Goal: Information Seeking & Learning: Learn about a topic

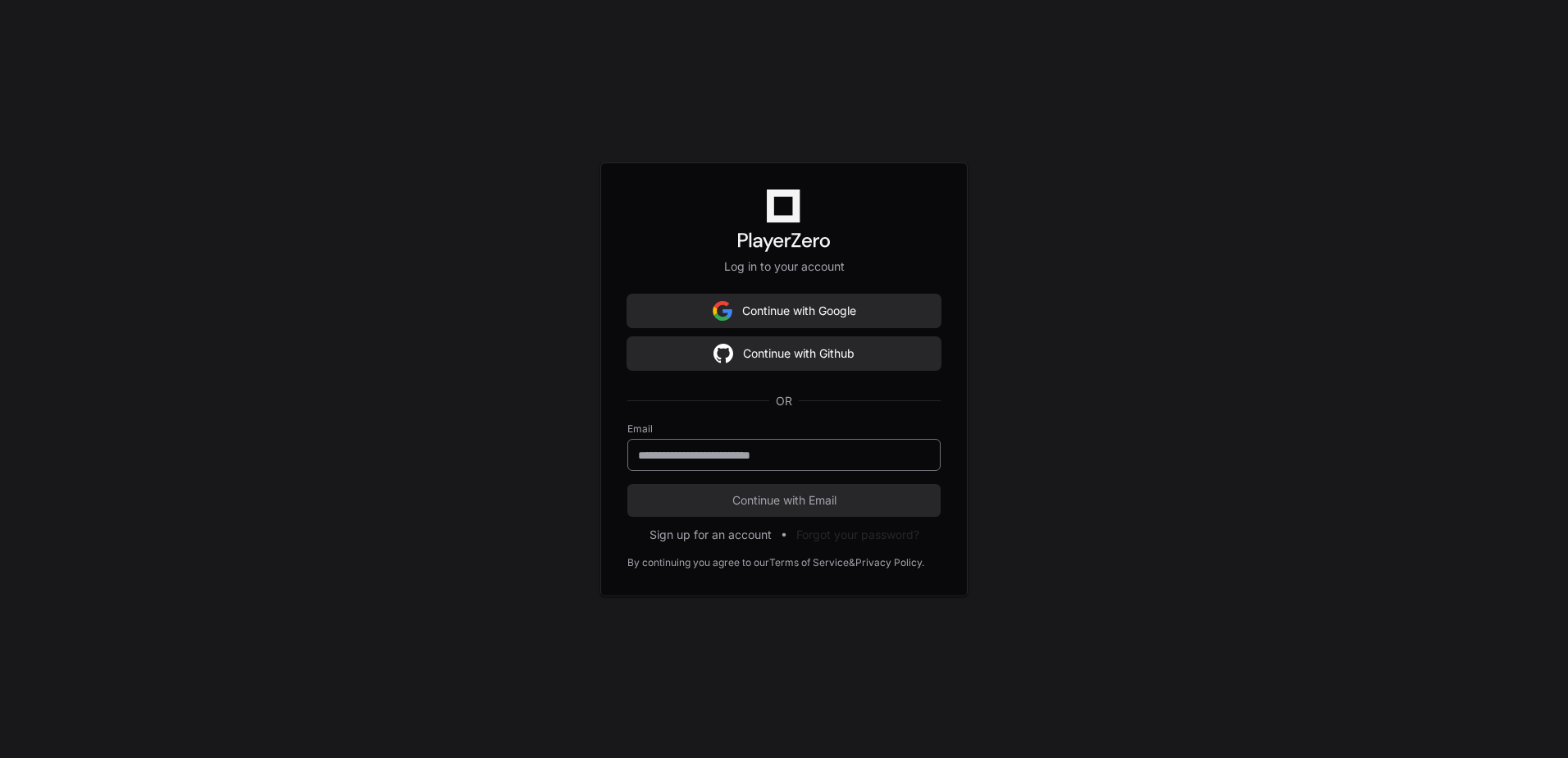
click at [731, 468] on div at bounding box center [784, 455] width 313 height 32
type input "**********"
click at [627, 483] on button "Continue with Email" at bounding box center [784, 500] width 313 height 33
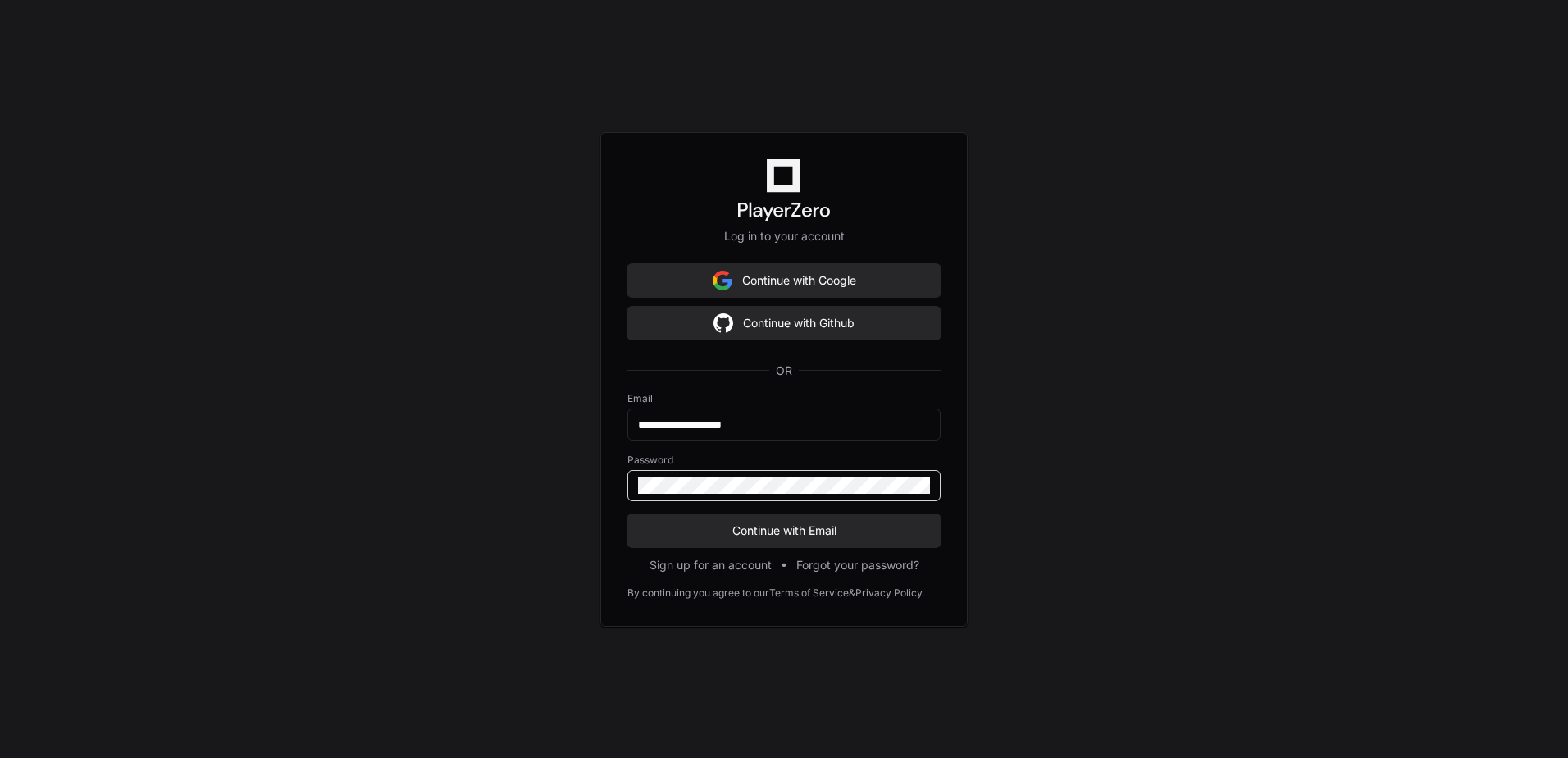
click at [627, 514] on button "Continue with Email" at bounding box center [784, 530] width 313 height 33
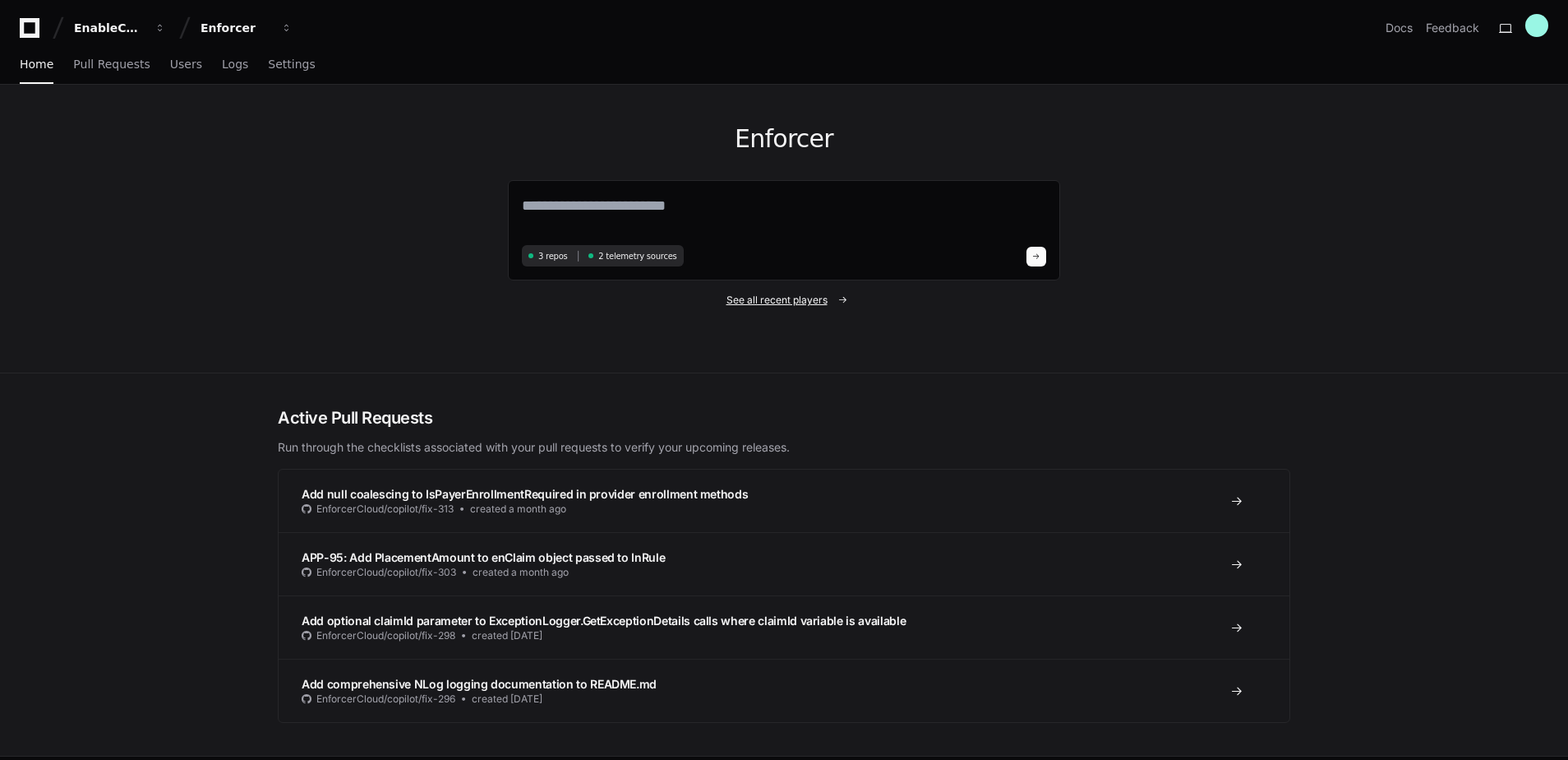
click at [811, 303] on span "See all recent players" at bounding box center [777, 300] width 101 height 13
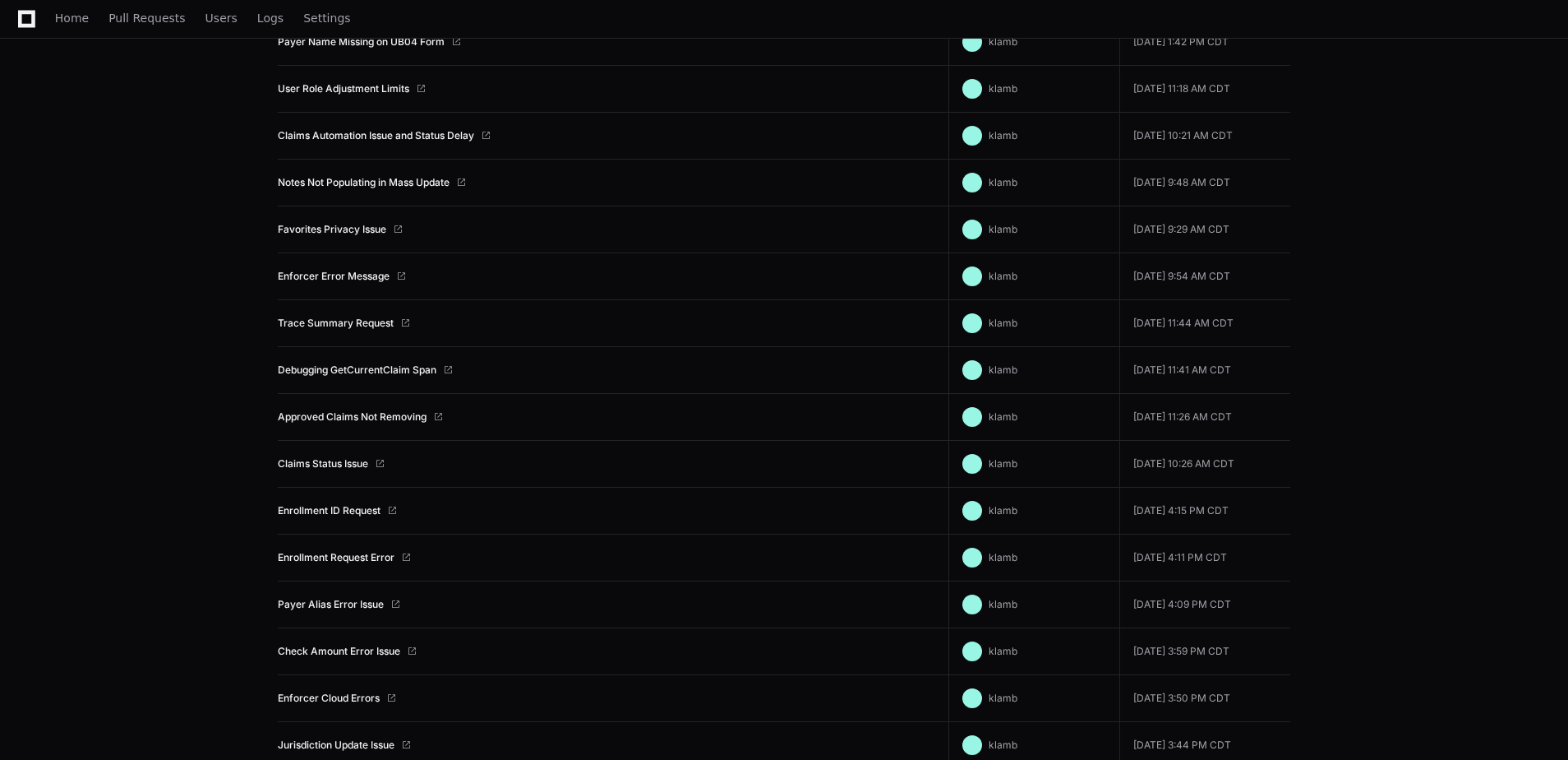
scroll to position [2581, 0]
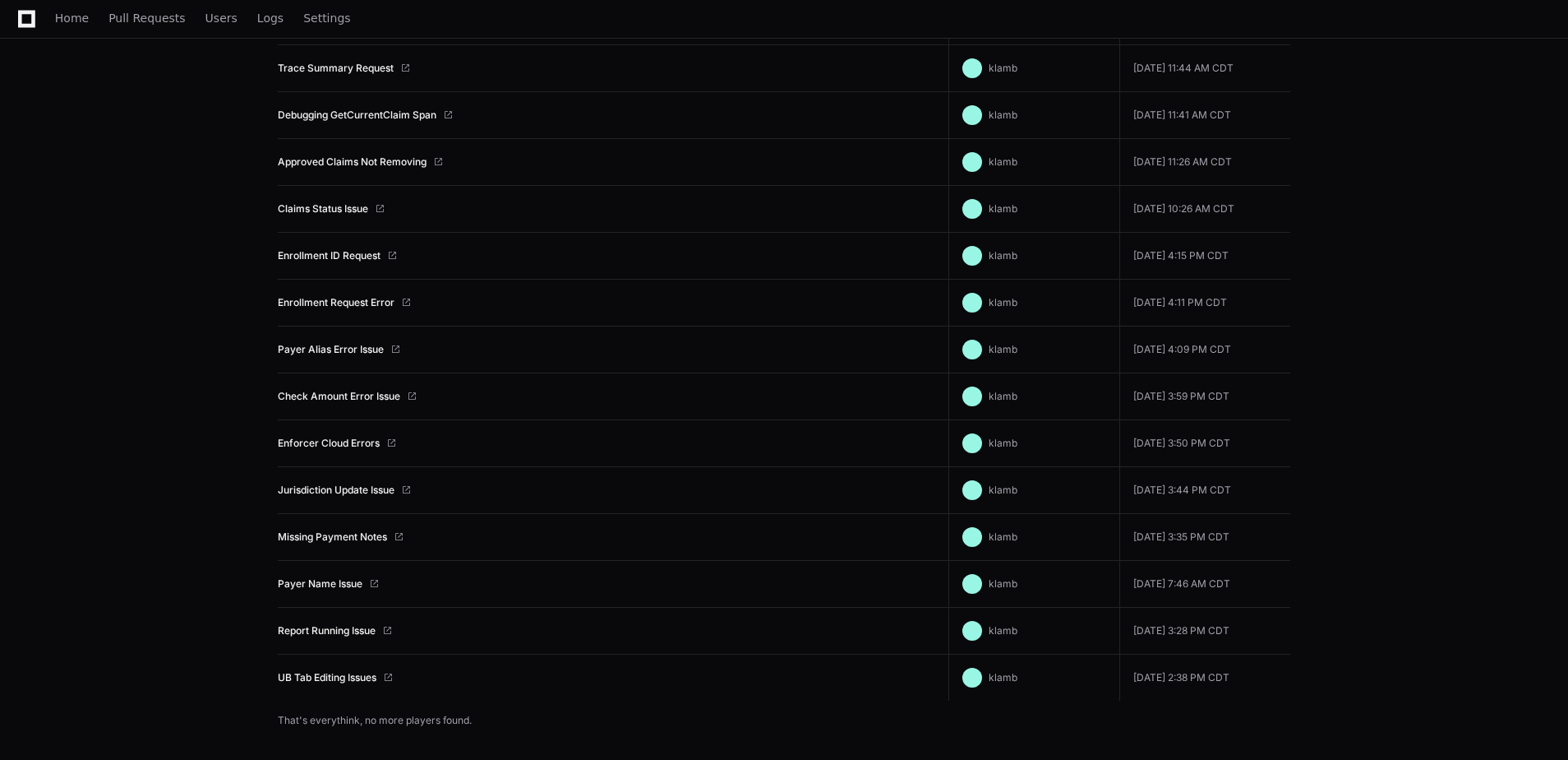
click at [353, 685] on td "UB Tab Editing Issues" at bounding box center [613, 678] width 671 height 47
click at [353, 682] on link "UB Tab Editing Issues" at bounding box center [327, 678] width 99 height 13
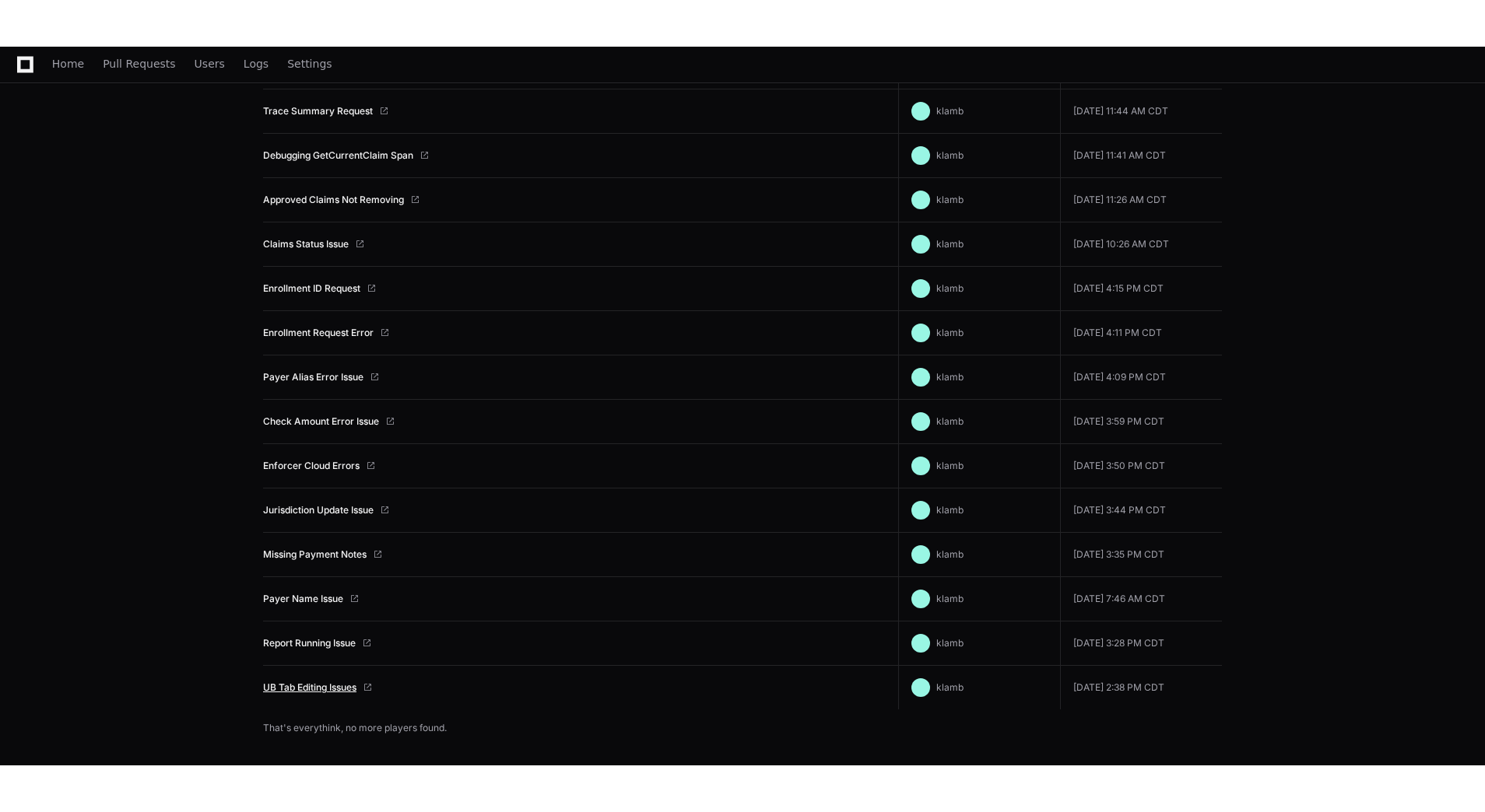
scroll to position [2349, 0]
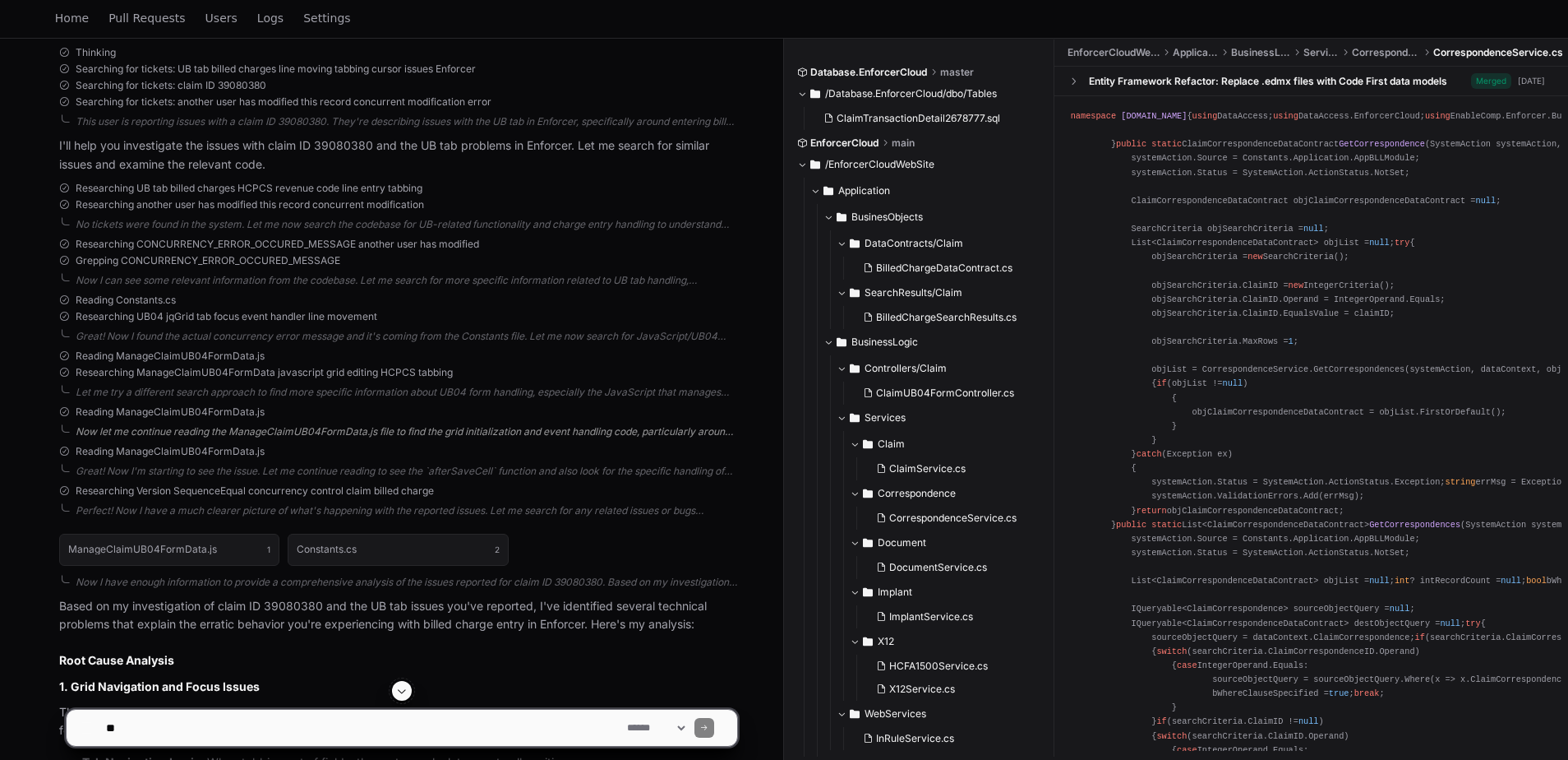
scroll to position [740, 0]
click at [233, 219] on div "No tickets were found in the system. Let me now search the codebase for UB-rela…" at bounding box center [406, 223] width 662 height 13
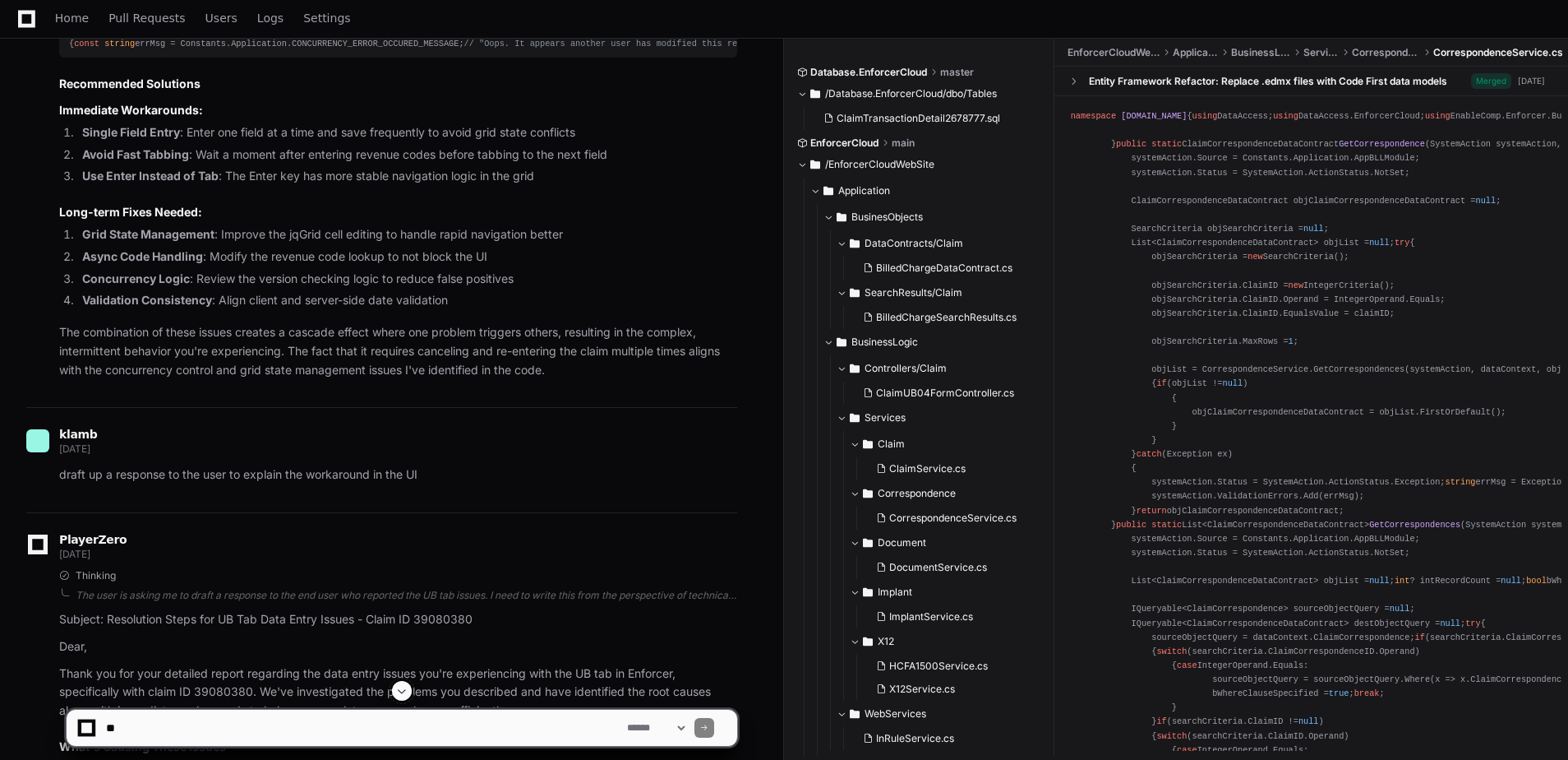
scroll to position [2385, 0]
